Goal: Transaction & Acquisition: Purchase product/service

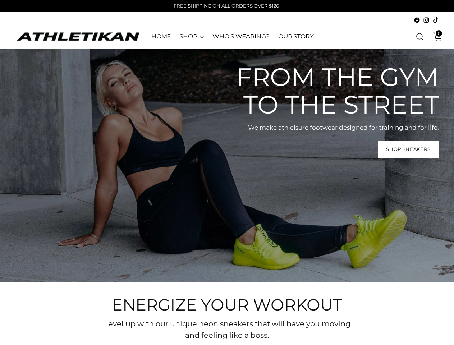
click at [227, 172] on div "From the gym to the street We make athleisure footwear designed for training an…" at bounding box center [227, 165] width 454 height 232
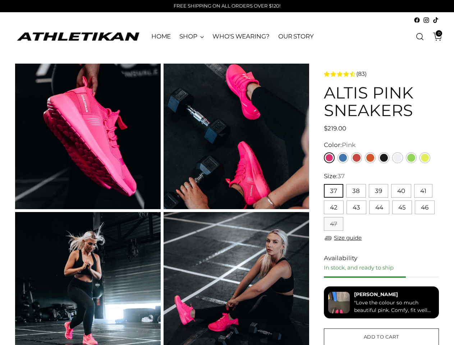
click at [333, 191] on button "37" at bounding box center [333, 191] width 19 height 14
click at [355, 191] on button "38" at bounding box center [356, 191] width 20 height 14
click at [378, 191] on button "39" at bounding box center [377, 191] width 19 height 14
click at [400, 191] on button "40" at bounding box center [401, 191] width 20 height 14
